Goal: Task Accomplishment & Management: Manage account settings

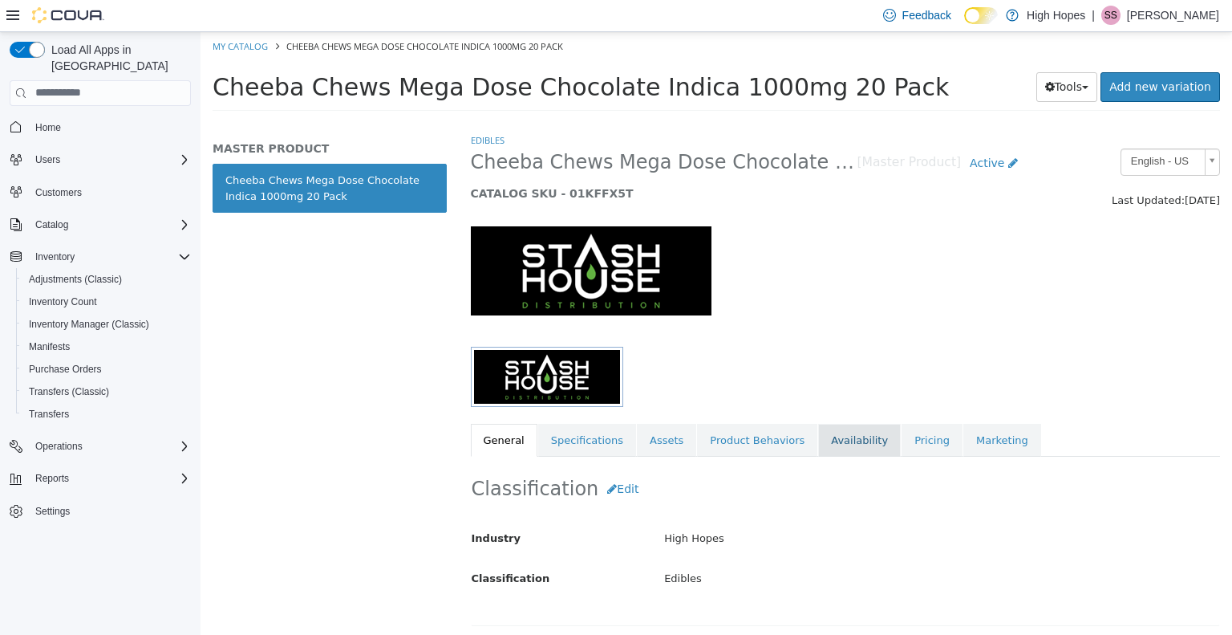
click at [830, 436] on link "Availability" at bounding box center [859, 440] width 83 height 34
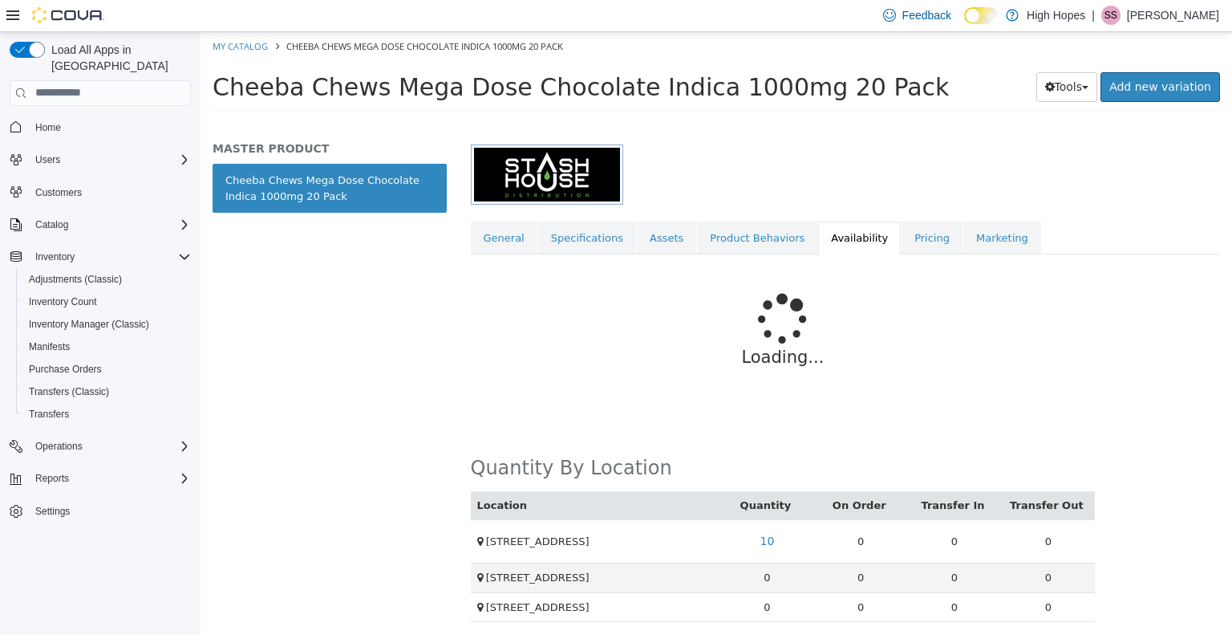
scroll to position [204, 0]
click at [767, 541] on link "10" at bounding box center [767, 539] width 32 height 30
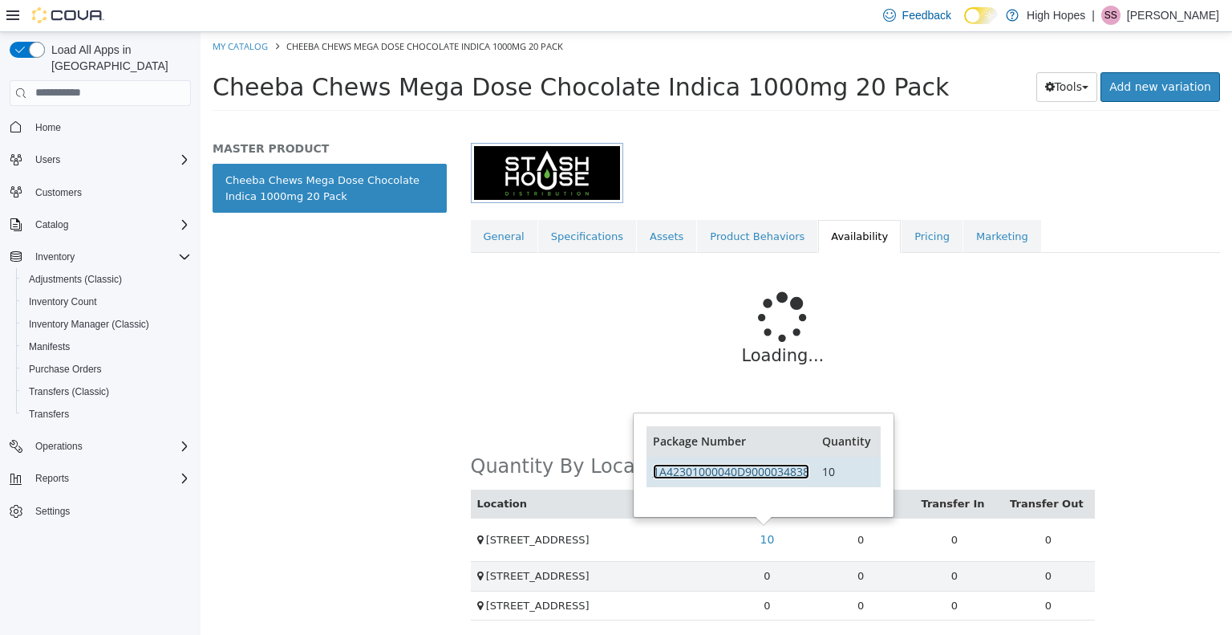
click at [732, 465] on link "1A42301000040D9000034838" at bounding box center [731, 470] width 156 height 15
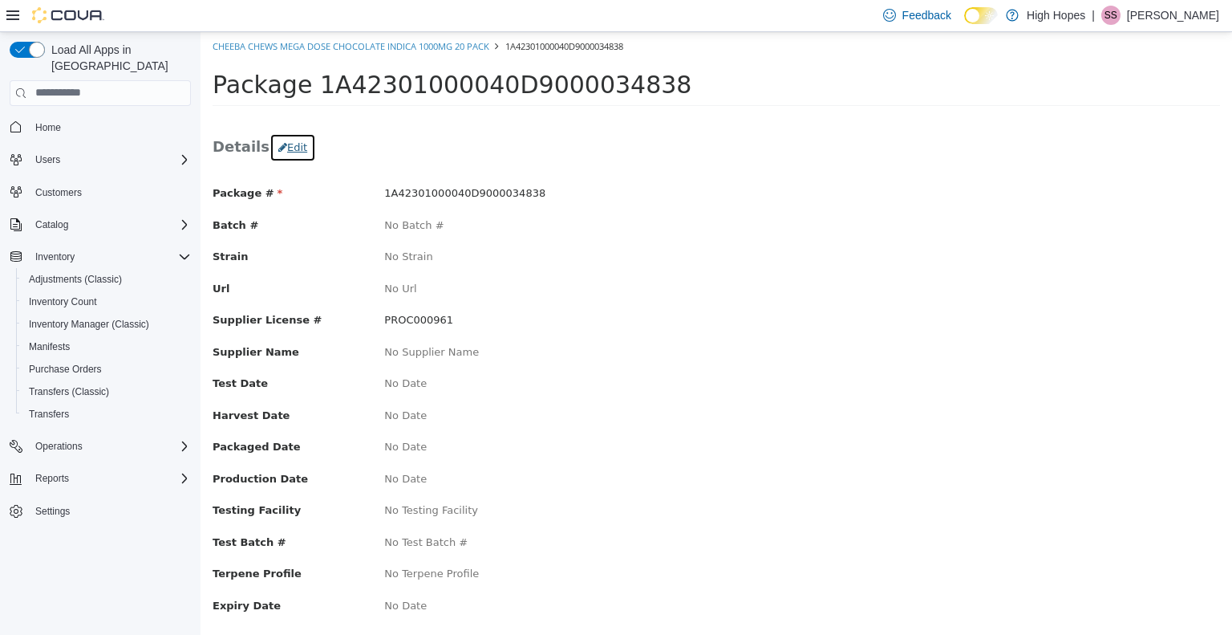
click at [292, 148] on button "Edit" at bounding box center [293, 146] width 47 height 29
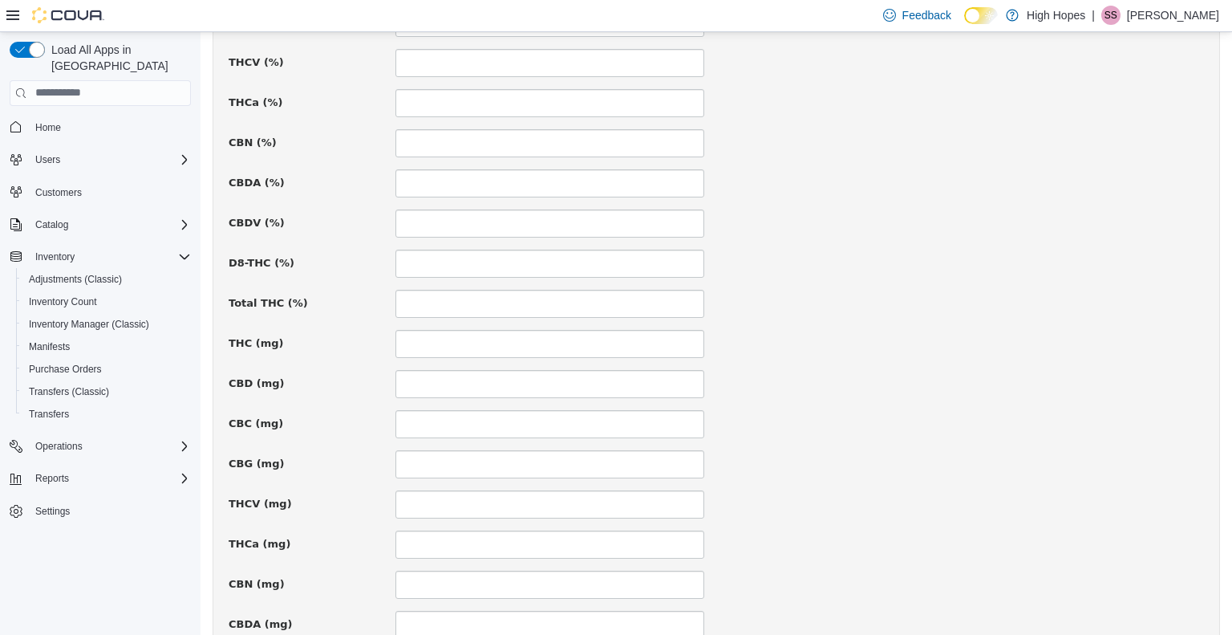
scroll to position [863, 0]
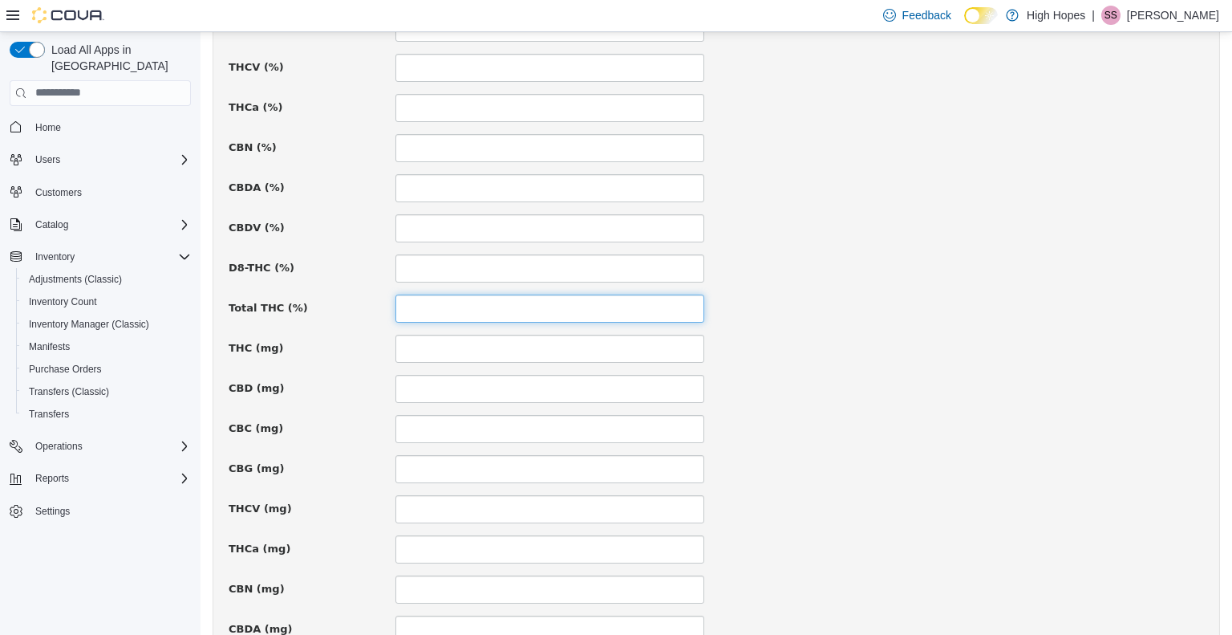
click at [405, 310] on input at bounding box center [550, 308] width 309 height 28
type input "*"
click at [424, 347] on input at bounding box center [550, 348] width 309 height 28
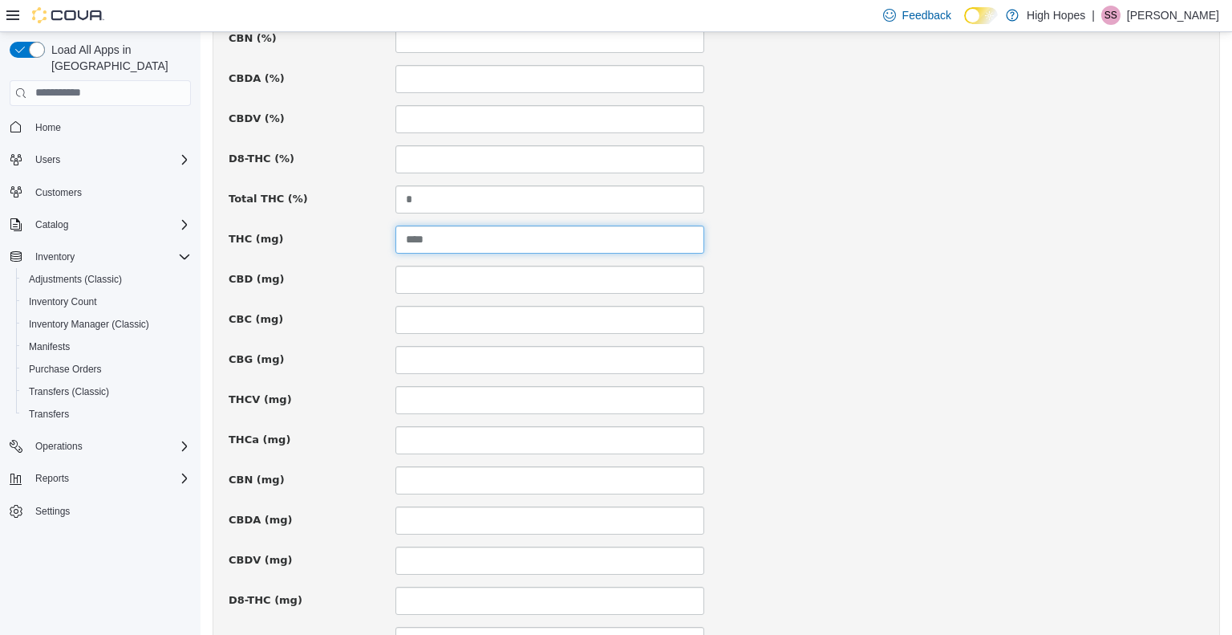
scroll to position [1104, 0]
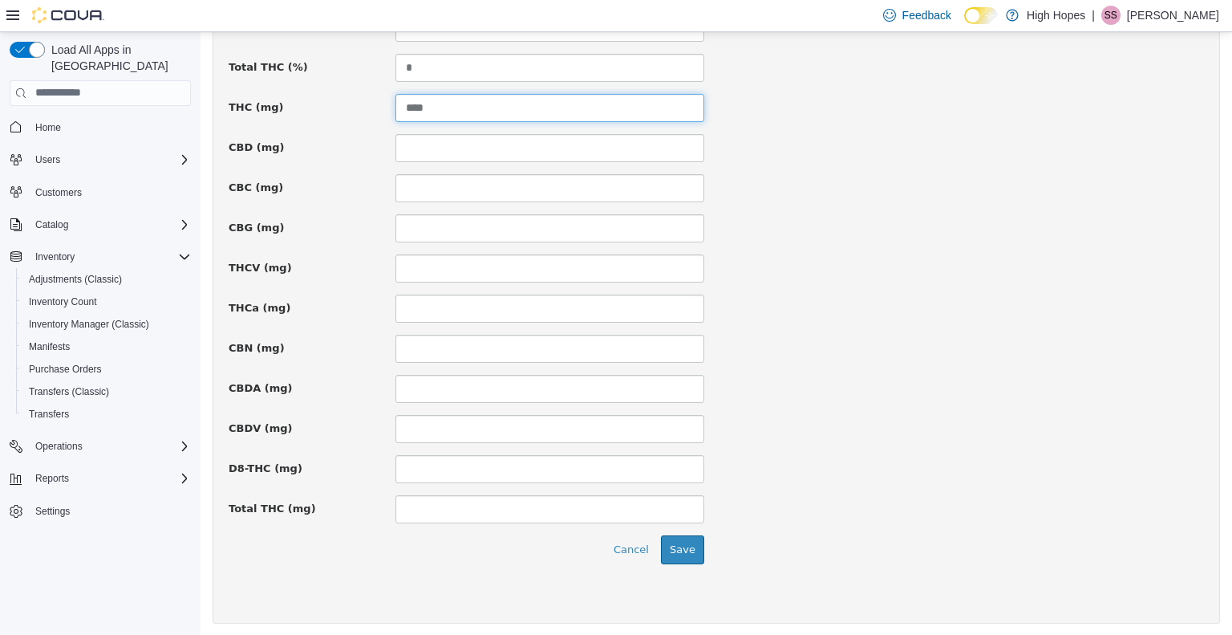
type input "****"
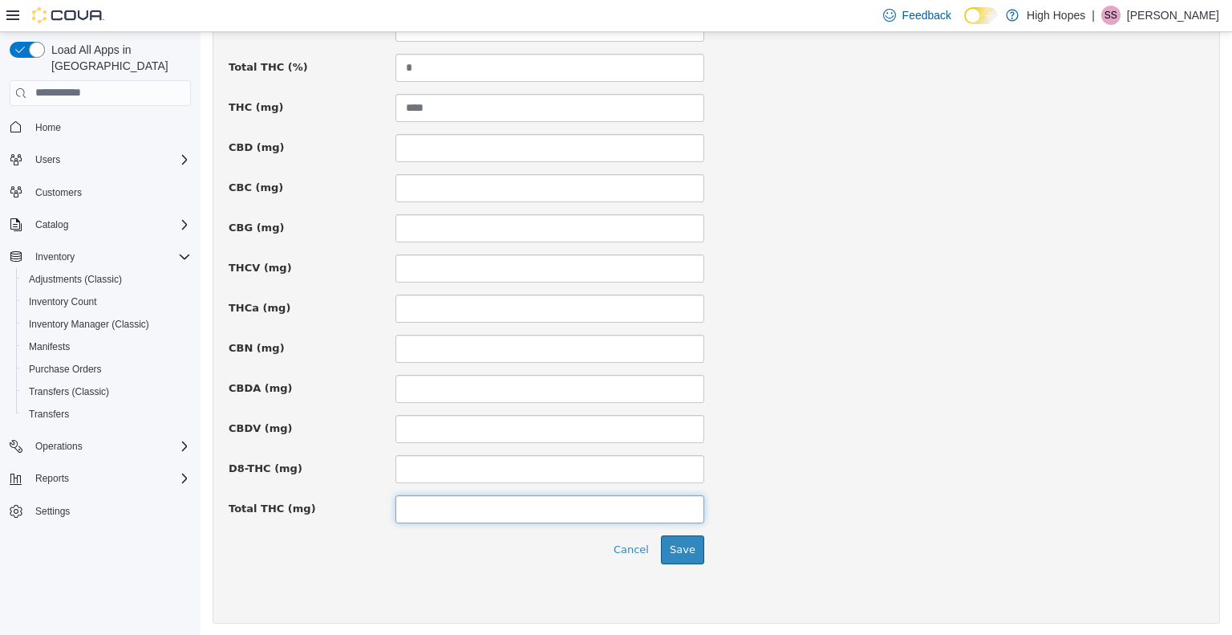
click at [420, 503] on input at bounding box center [550, 508] width 309 height 28
type input "****"
click at [696, 547] on button "Save" at bounding box center [682, 548] width 43 height 29
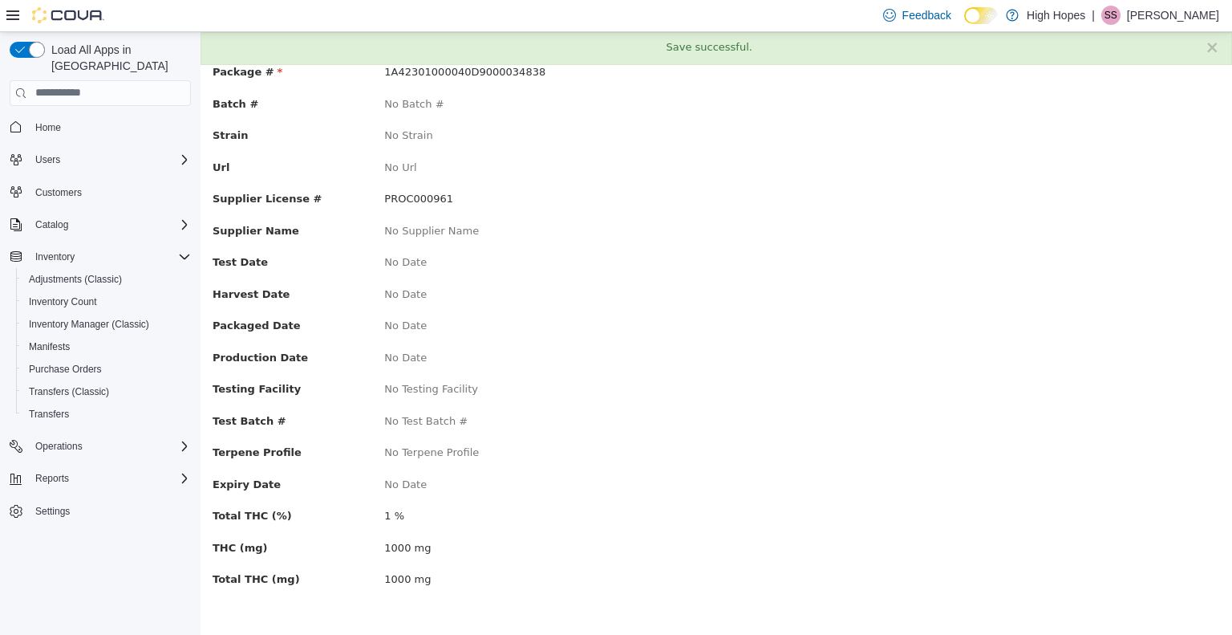
scroll to position [0, 0]
